Goal: Navigation & Orientation: Find specific page/section

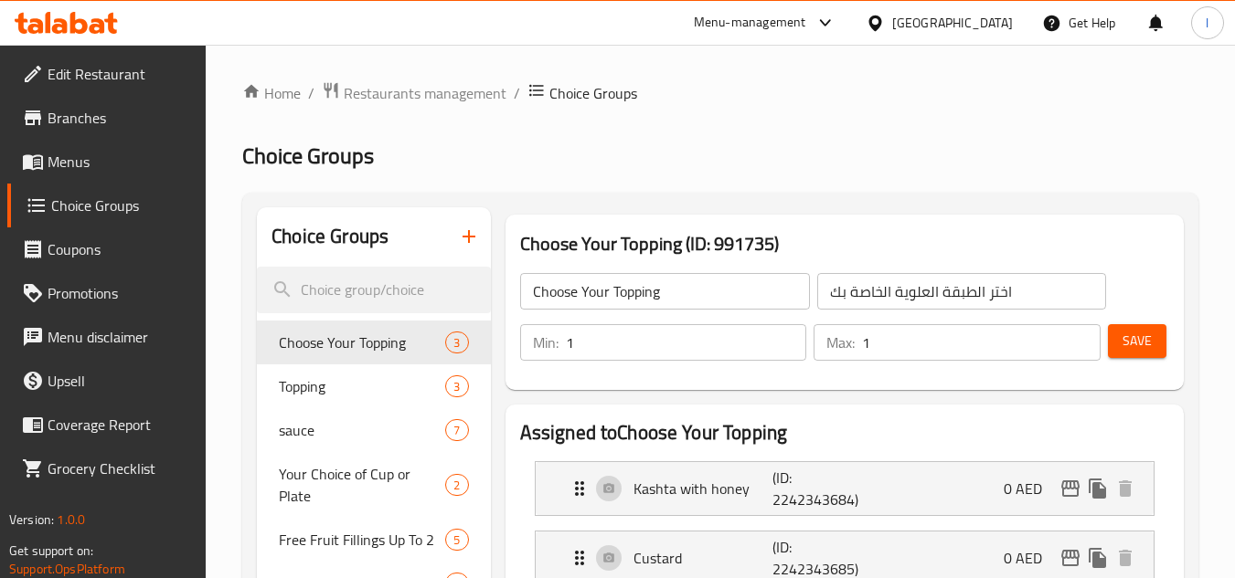
click at [891, 27] on div at bounding box center [878, 23] width 27 height 20
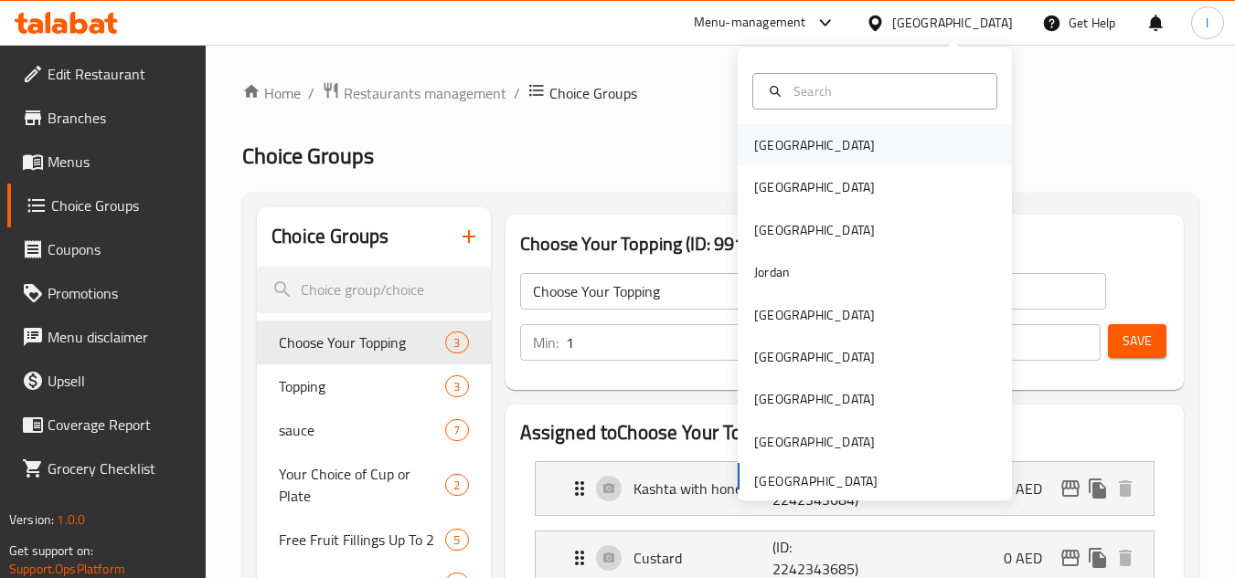
click at [781, 141] on div "[GEOGRAPHIC_DATA]" at bounding box center [814, 145] width 121 height 20
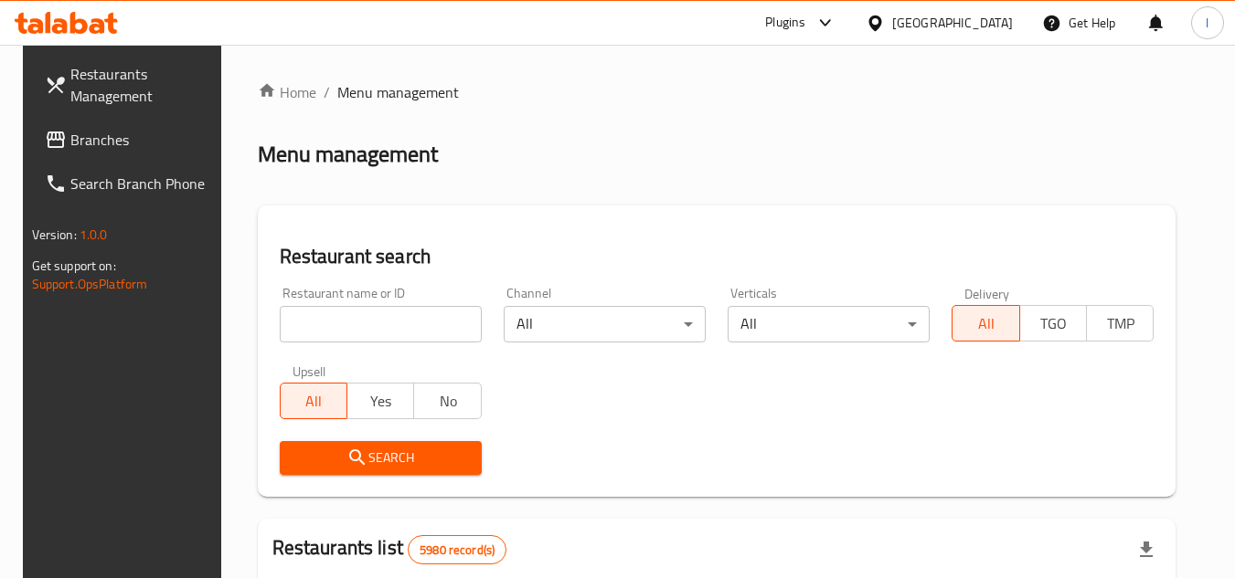
click at [979, 25] on div "[GEOGRAPHIC_DATA]" at bounding box center [952, 23] width 121 height 20
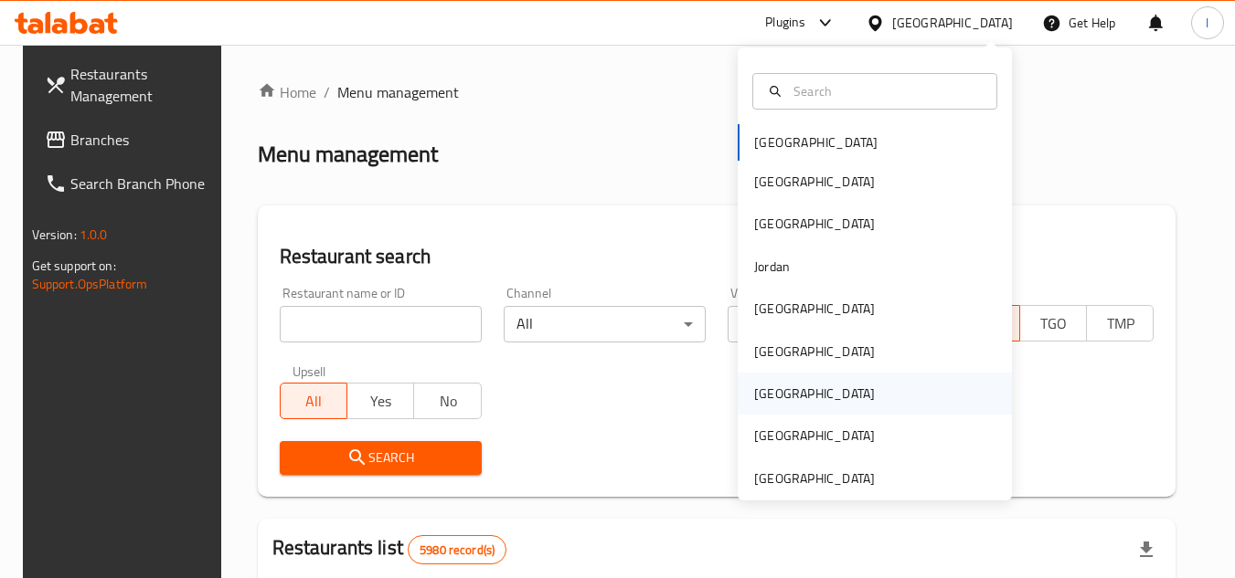
click at [765, 391] on div "[GEOGRAPHIC_DATA]" at bounding box center [814, 394] width 121 height 20
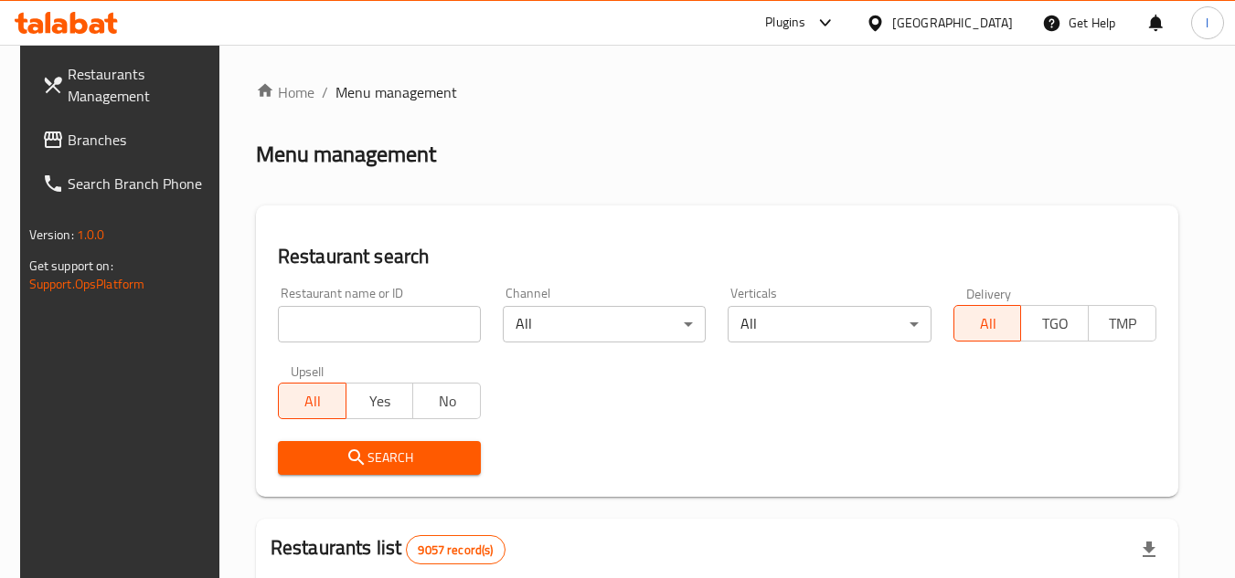
click at [108, 143] on span "Branches" at bounding box center [140, 140] width 144 height 22
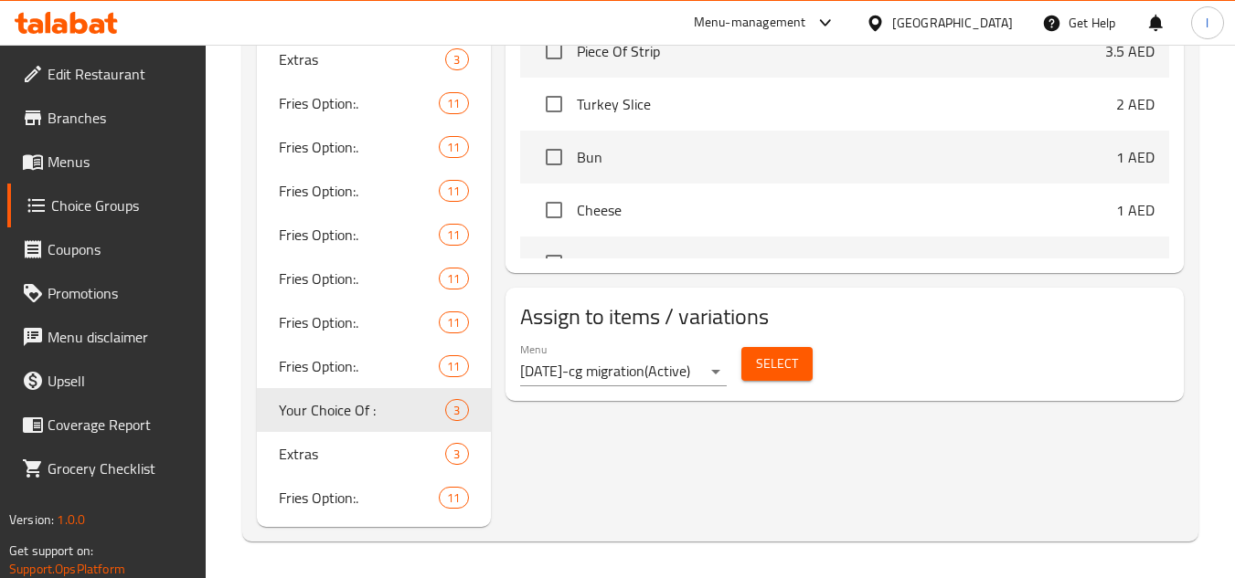
scroll to position [896, 0]
click at [977, 21] on div "[GEOGRAPHIC_DATA]" at bounding box center [952, 23] width 121 height 20
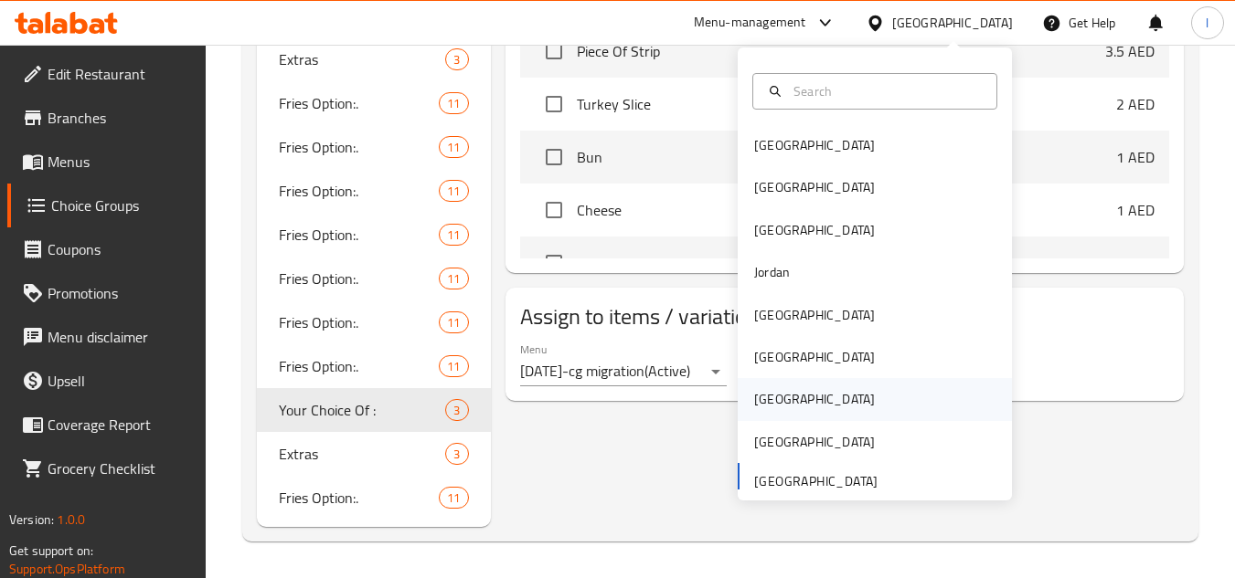
click at [773, 392] on div "[GEOGRAPHIC_DATA]" at bounding box center [814, 399] width 150 height 42
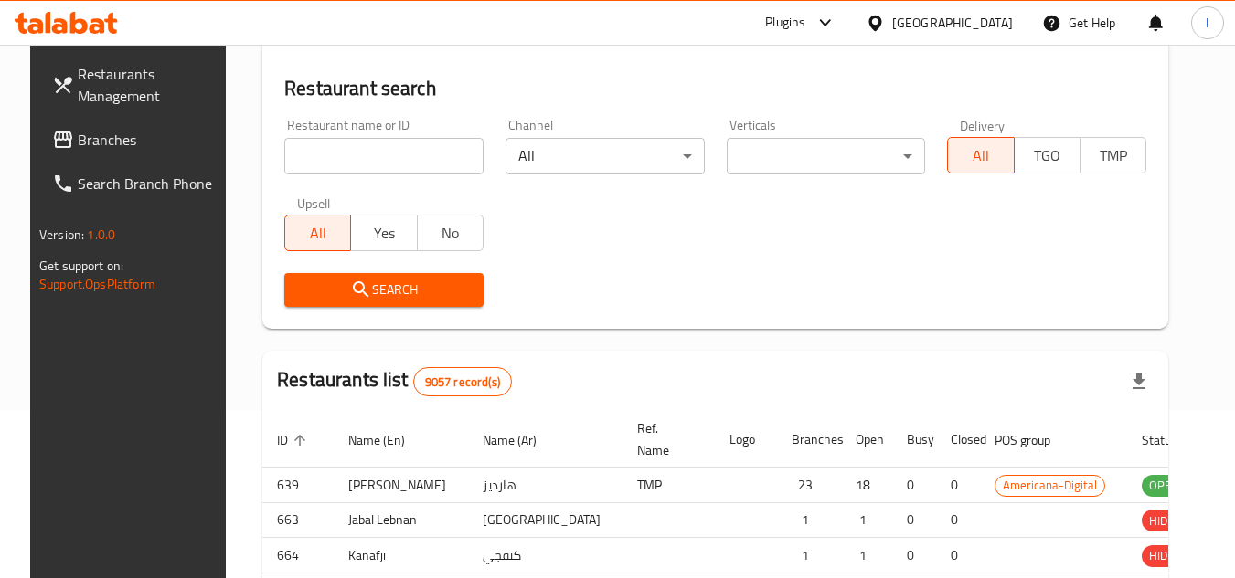
scroll to position [821, 0]
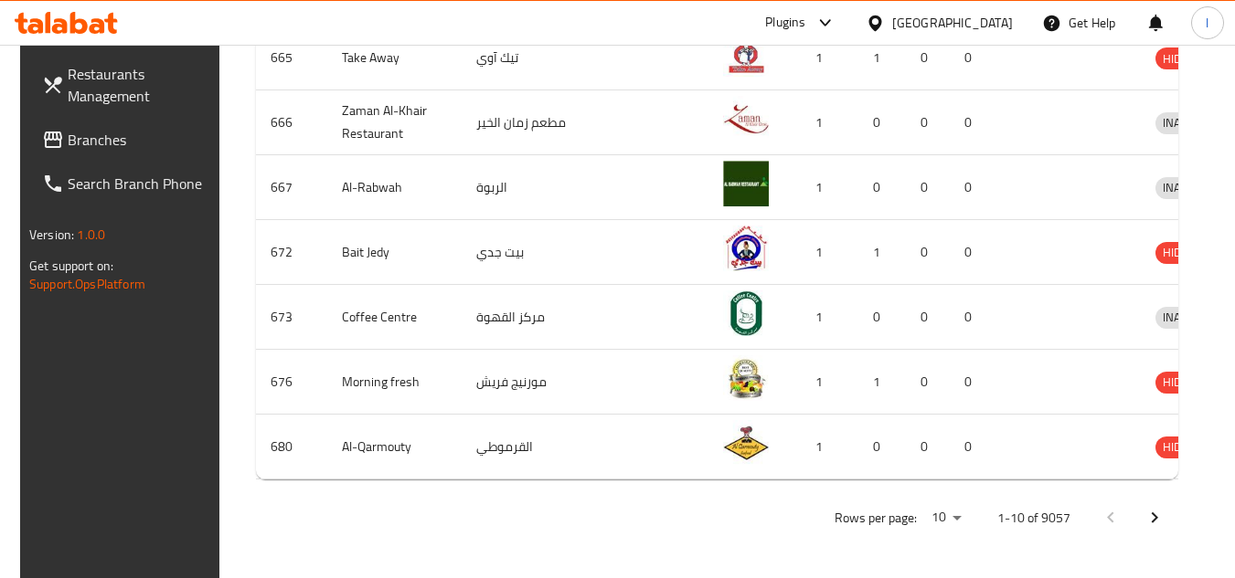
click at [114, 142] on span "Branches" at bounding box center [140, 140] width 144 height 22
